Goal: Transaction & Acquisition: Purchase product/service

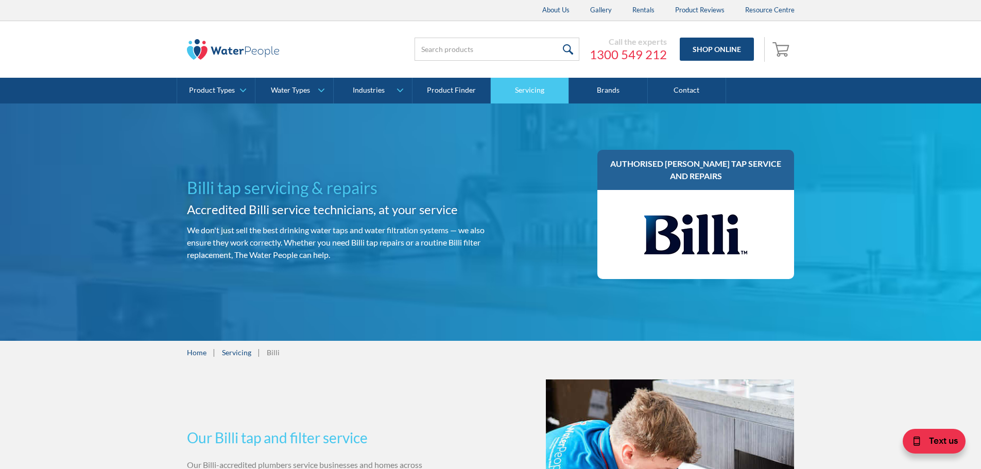
click at [534, 90] on link "Servicing" at bounding box center [530, 91] width 78 height 26
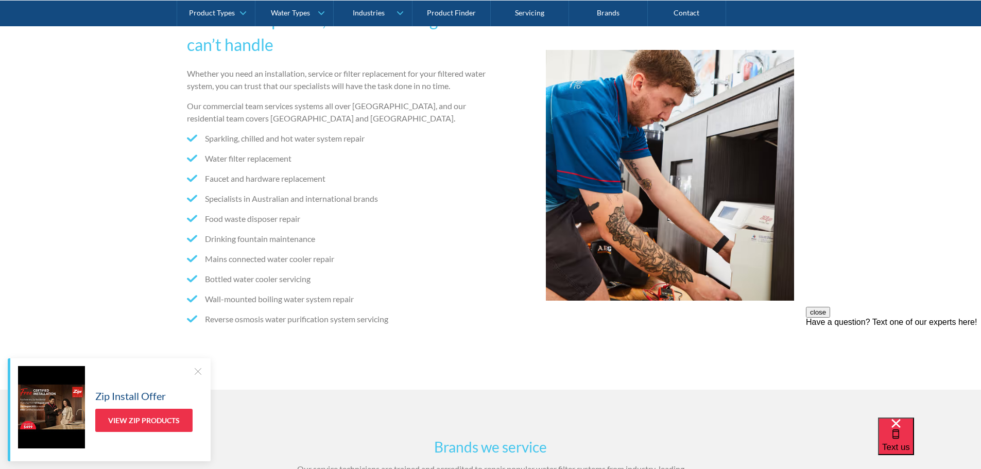
scroll to position [257, 0]
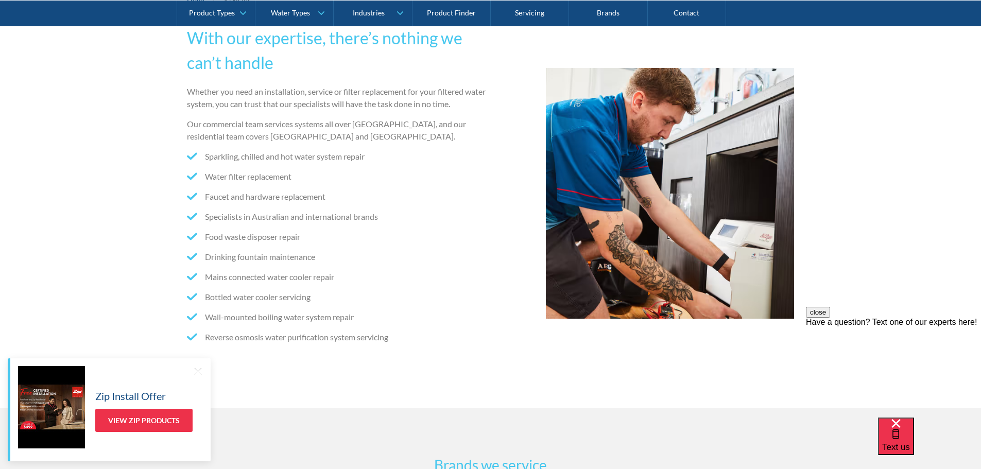
click at [199, 372] on div at bounding box center [198, 371] width 10 height 10
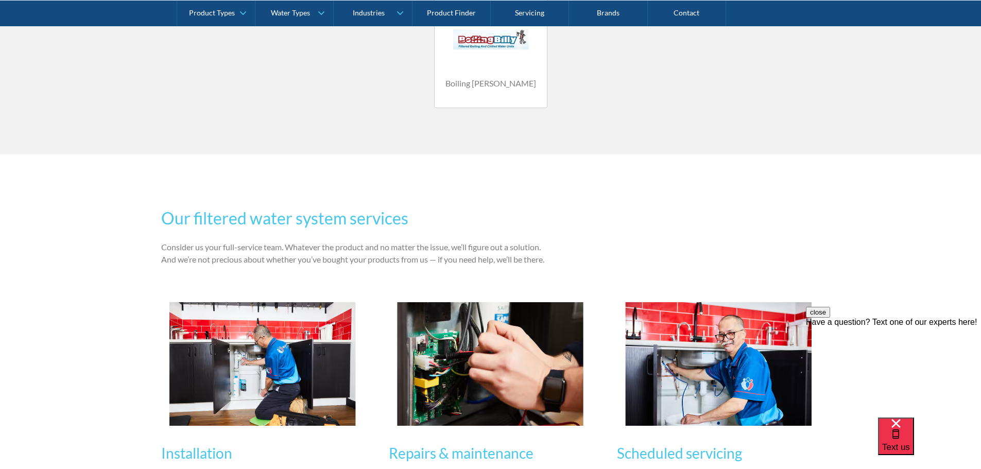
scroll to position [824, 0]
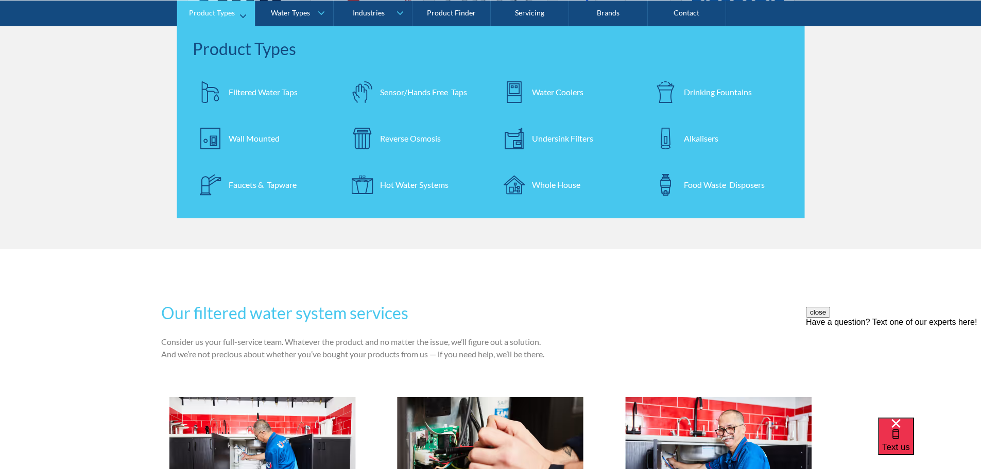
click at [264, 91] on div "Filtered Water Taps" at bounding box center [263, 91] width 69 height 12
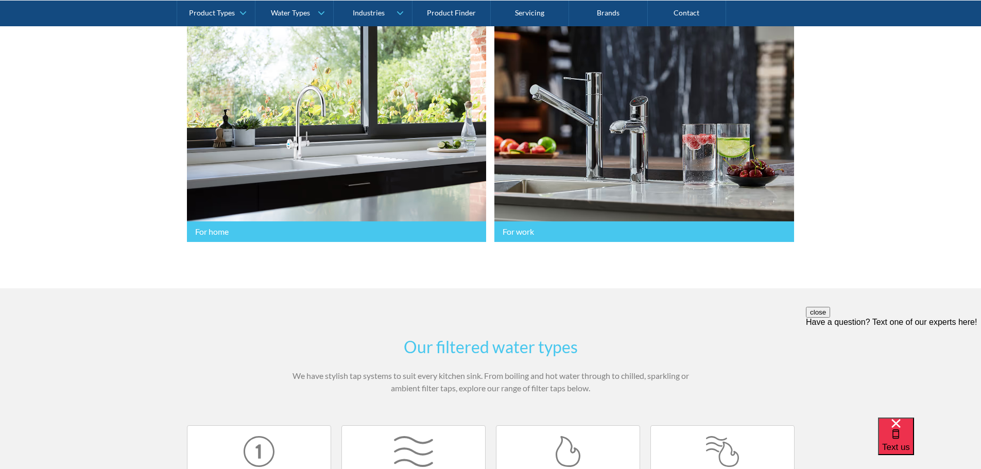
scroll to position [309, 0]
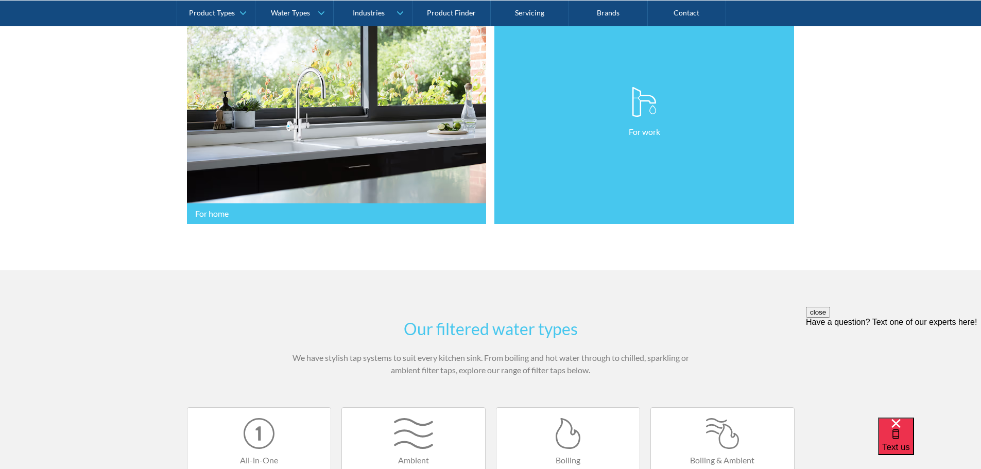
click at [544, 210] on link "For work" at bounding box center [644, 113] width 300 height 224
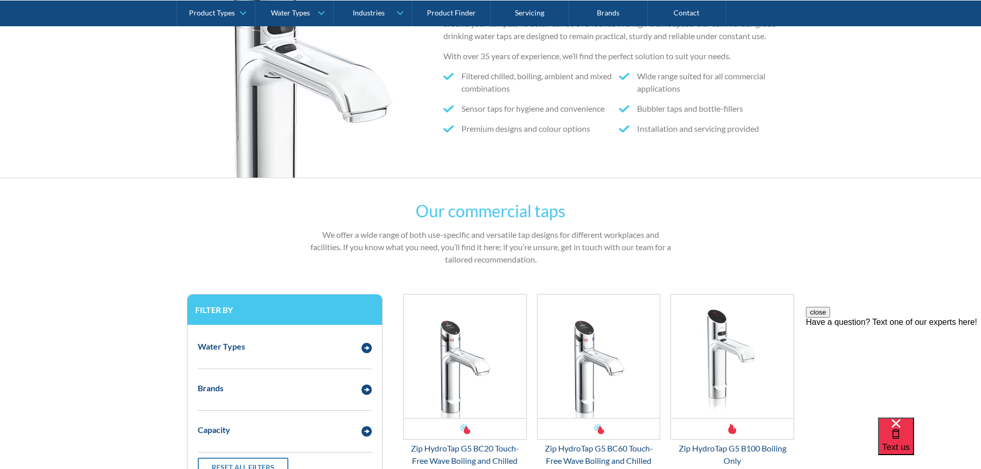
scroll to position [1590, 0]
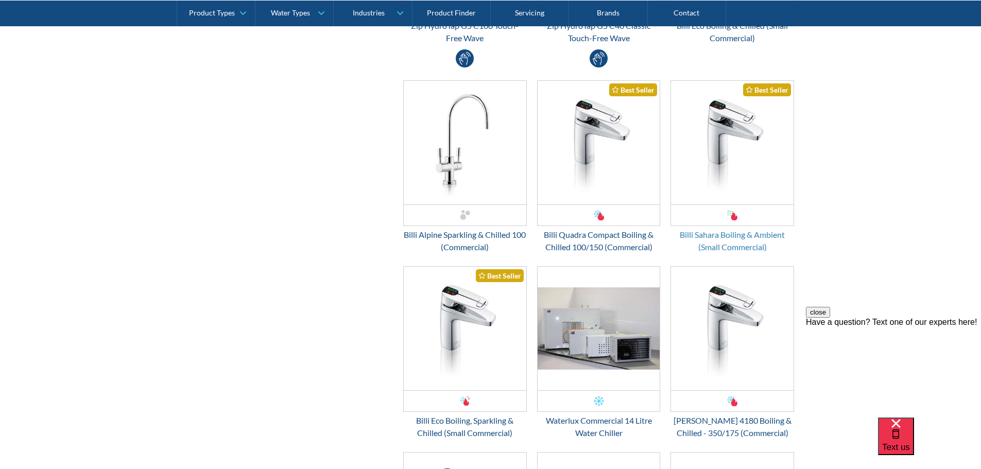
click at [745, 235] on div "Billi Sahara Boiling & Ambient (Small Commercial)" at bounding box center [732, 241] width 124 height 25
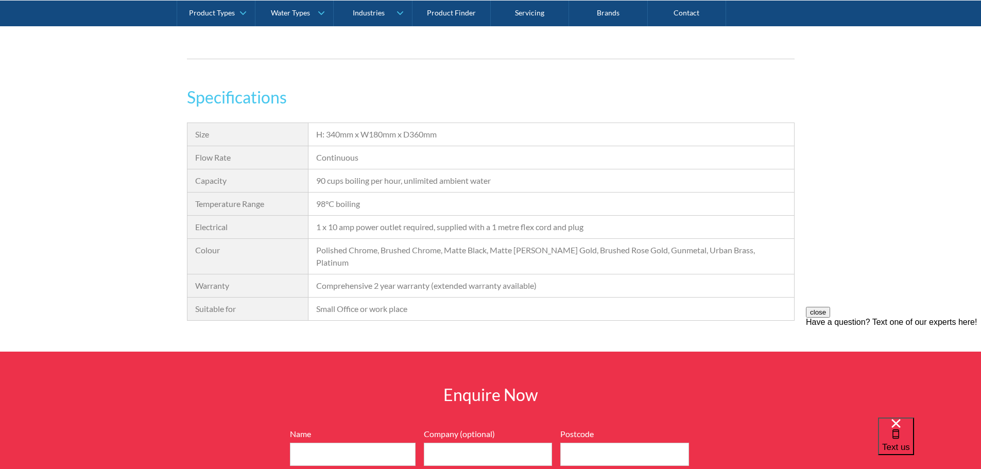
scroll to position [978, 0]
